Goal: Use online tool/utility

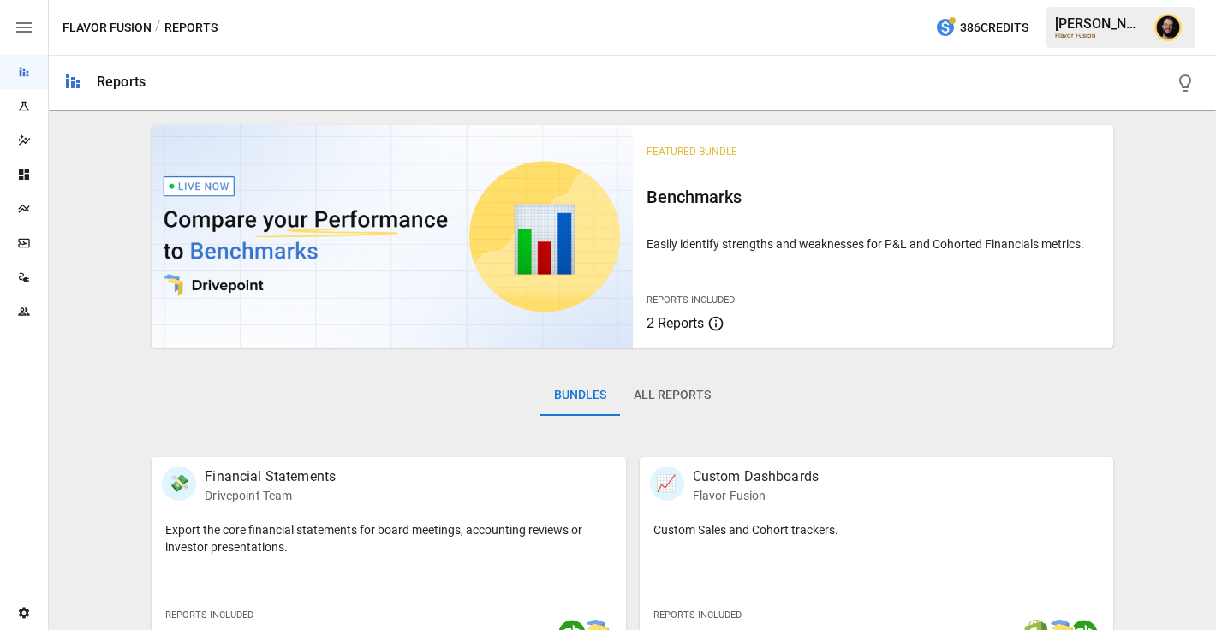
click at [21, 206] on icon "Plans" at bounding box center [23, 209] width 11 height 9
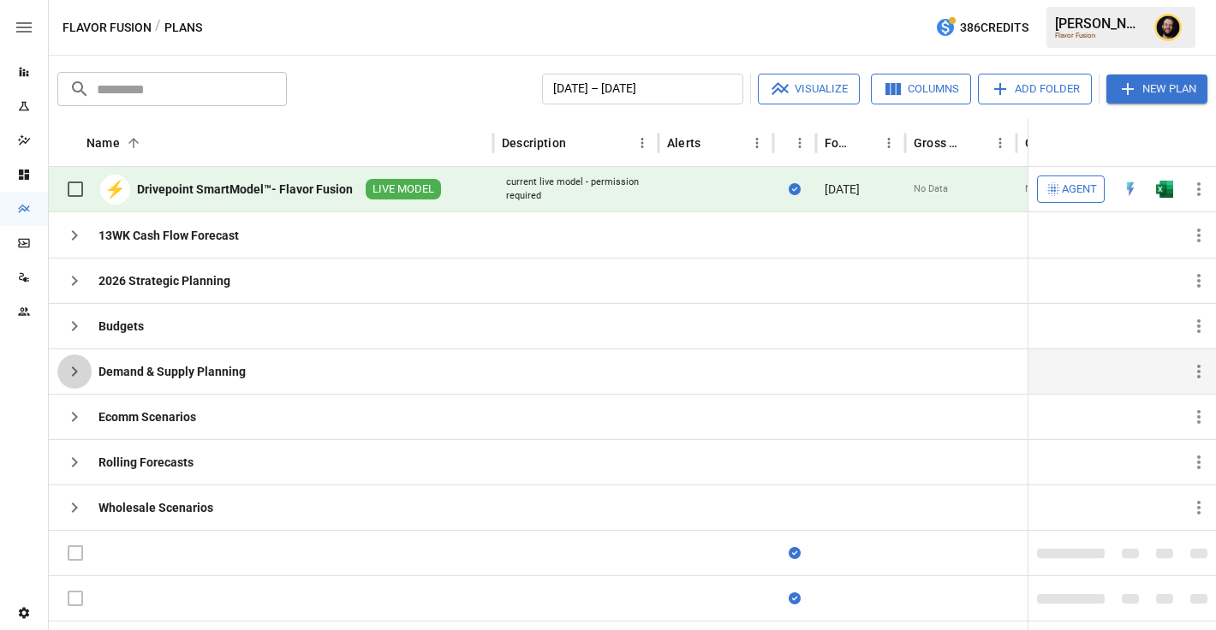
click at [69, 368] on icon "button" at bounding box center [74, 371] width 21 height 21
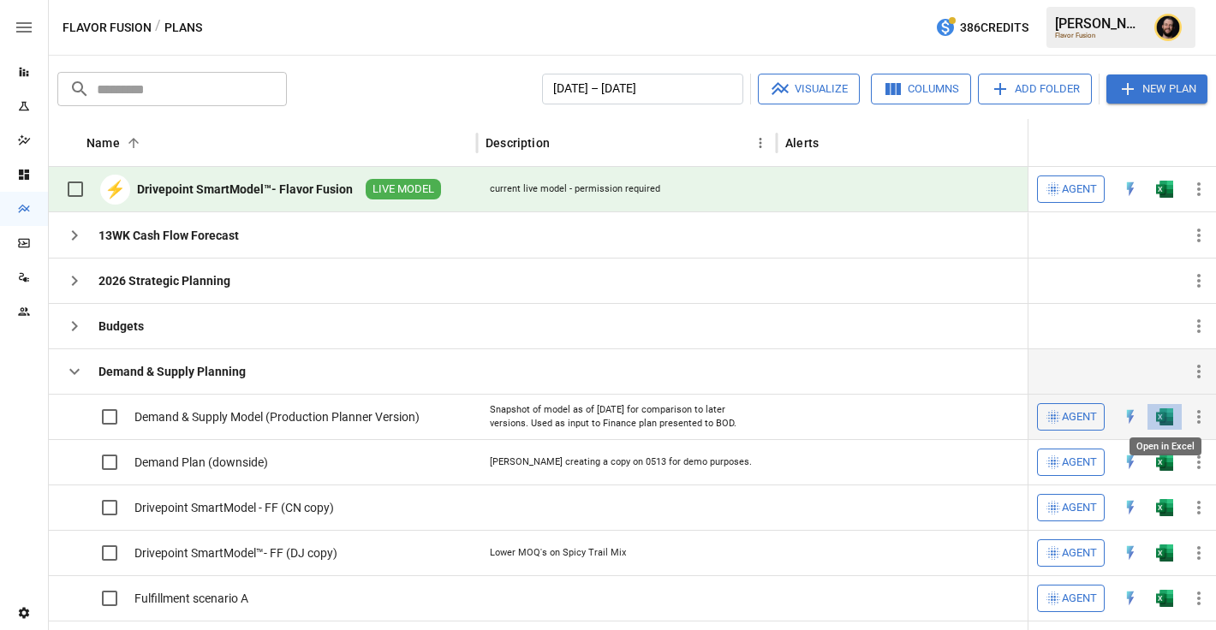
click at [1169, 415] on img "Open in Excel" at bounding box center [1164, 416] width 17 height 17
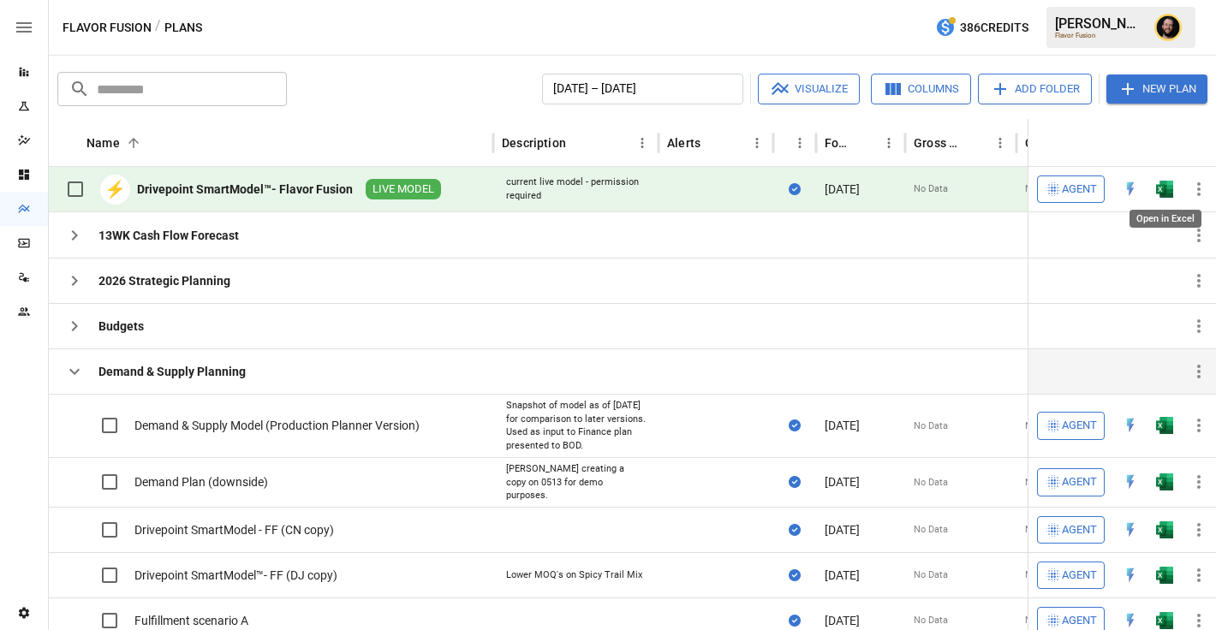
click at [1160, 188] on img "Open in Excel" at bounding box center [1164, 189] width 17 height 17
click at [80, 371] on icon "button" at bounding box center [74, 371] width 21 height 21
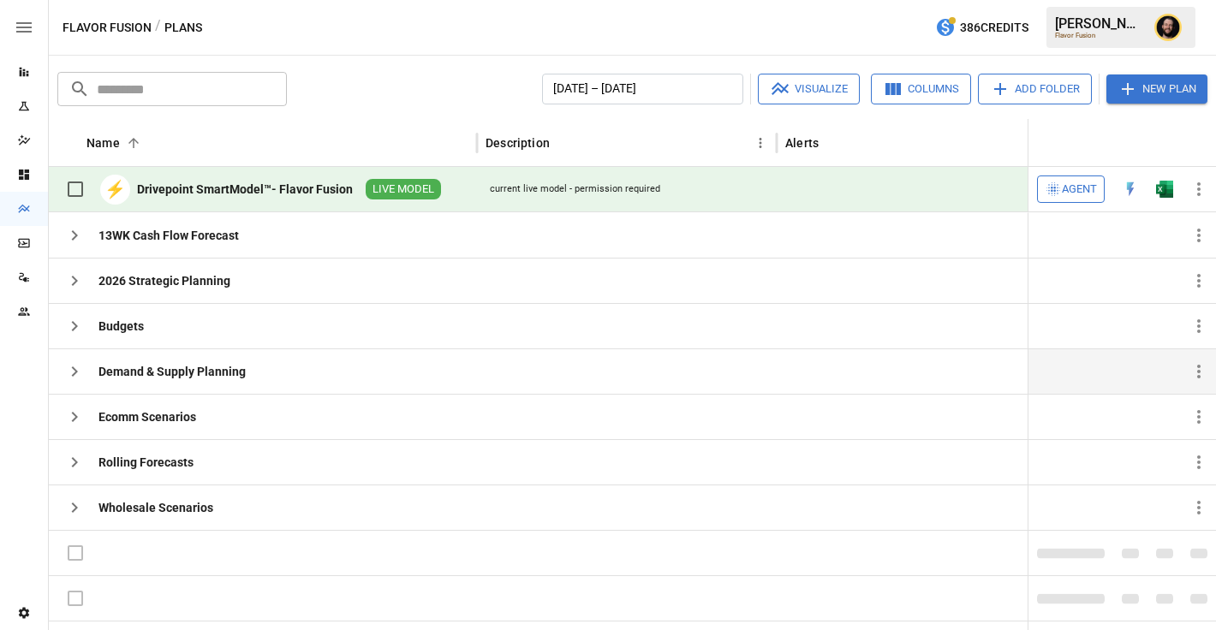
click at [1064, 196] on span "Agent" at bounding box center [1079, 190] width 35 height 20
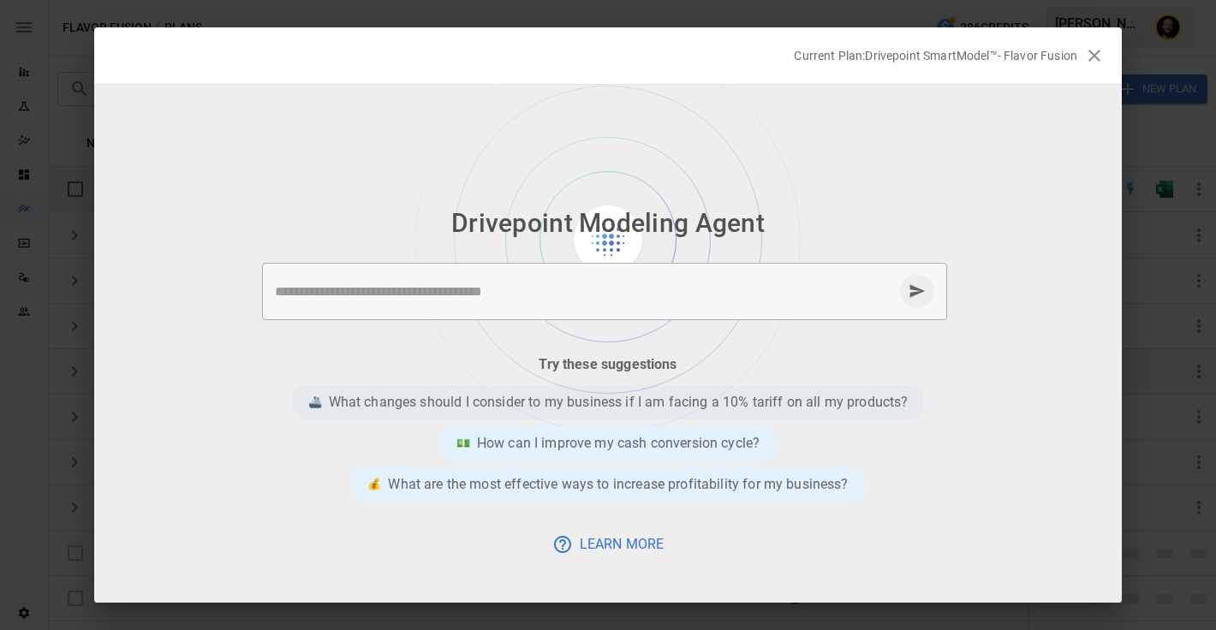
click at [547, 400] on p "What changes should I consider to my business if I am facing a 10% tariff on al…" at bounding box center [619, 402] width 580 height 21
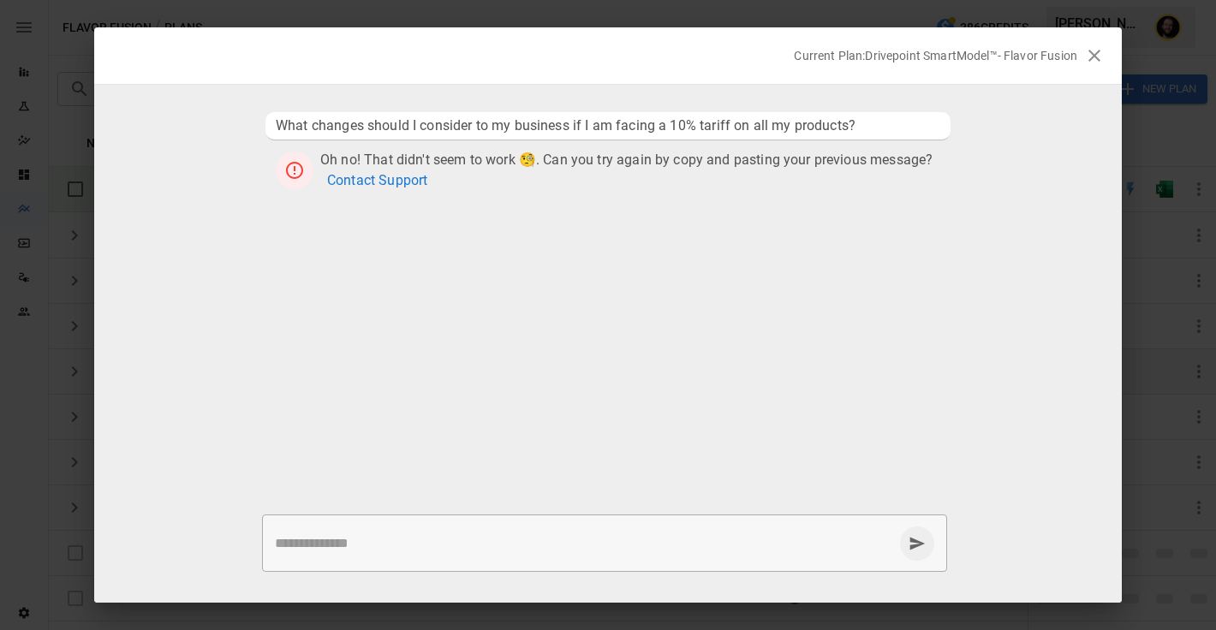
click at [1091, 52] on icon "button" at bounding box center [1094, 56] width 12 height 12
